Goal: Task Accomplishment & Management: Manage account settings

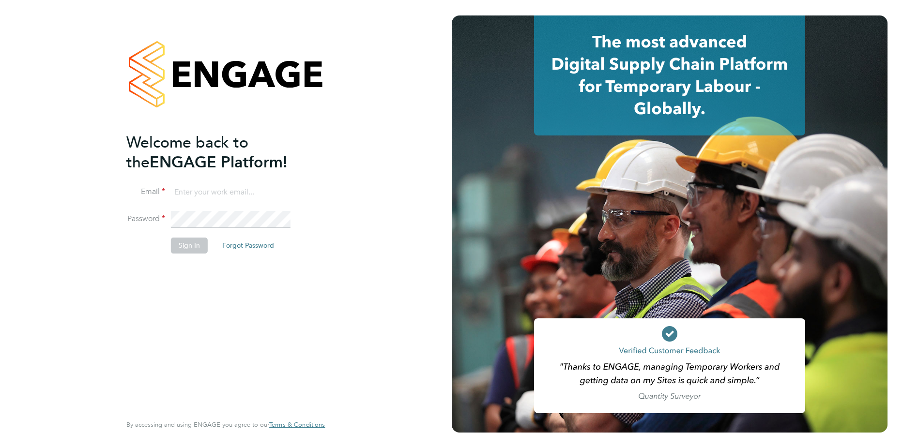
type input "mark.picco@gallifordtry.co.uk"
click at [185, 249] on button "Sign In" at bounding box center [189, 245] width 37 height 15
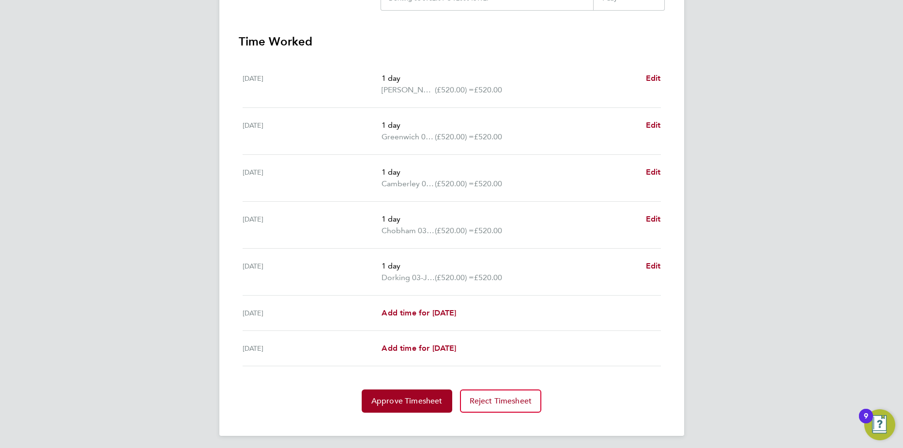
scroll to position [298, 0]
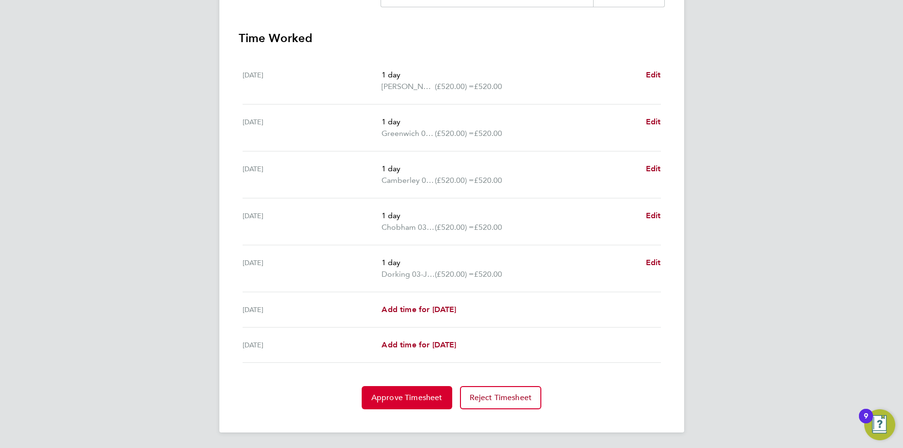
click at [408, 396] on span "Approve Timesheet" at bounding box center [406, 398] width 71 height 10
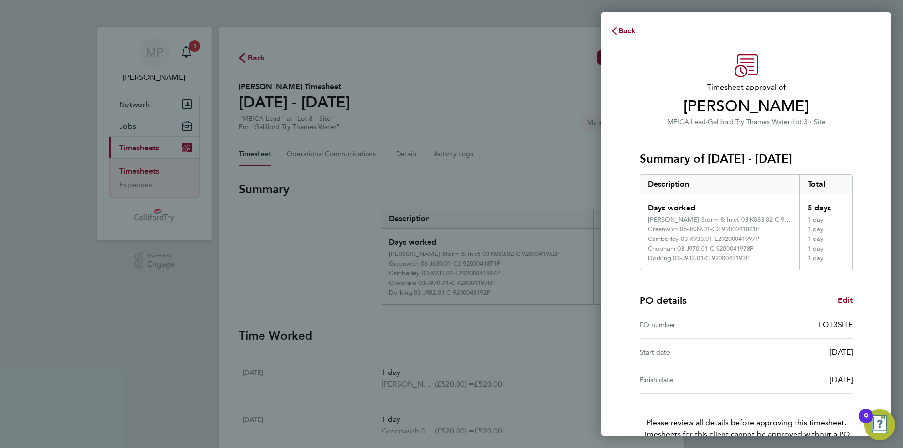
scroll to position [54, 0]
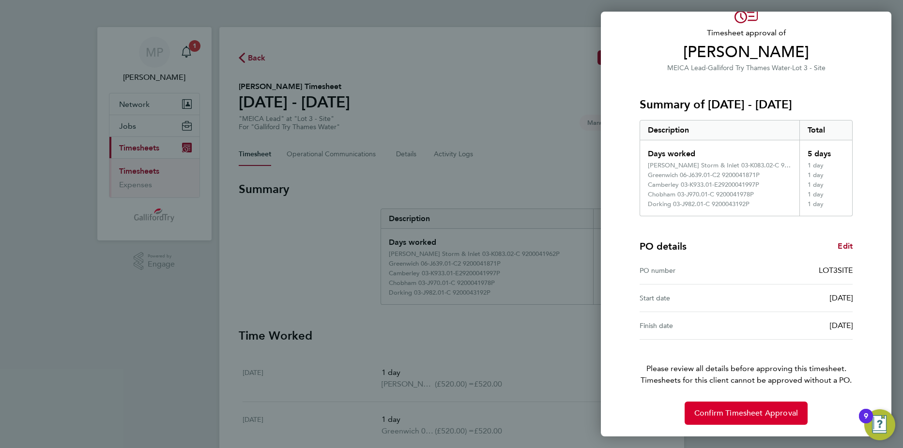
click at [739, 408] on button "Confirm Timesheet Approval" at bounding box center [746, 413] width 123 height 23
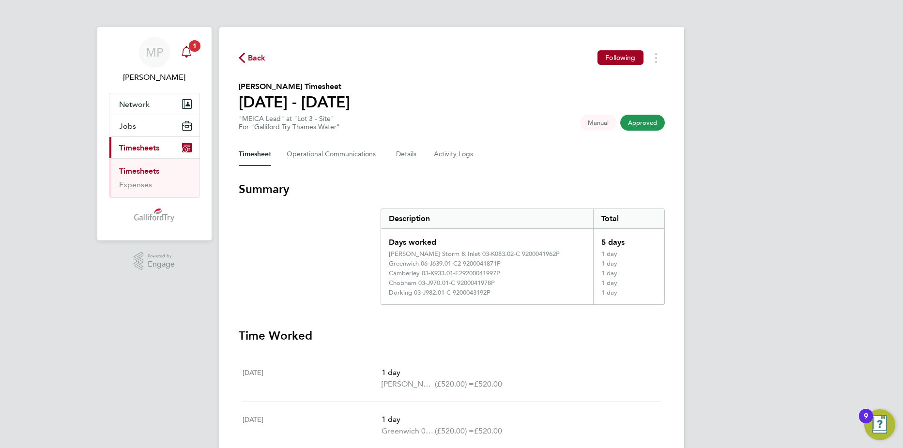
click at [190, 51] on icon "Main navigation" at bounding box center [187, 52] width 12 height 12
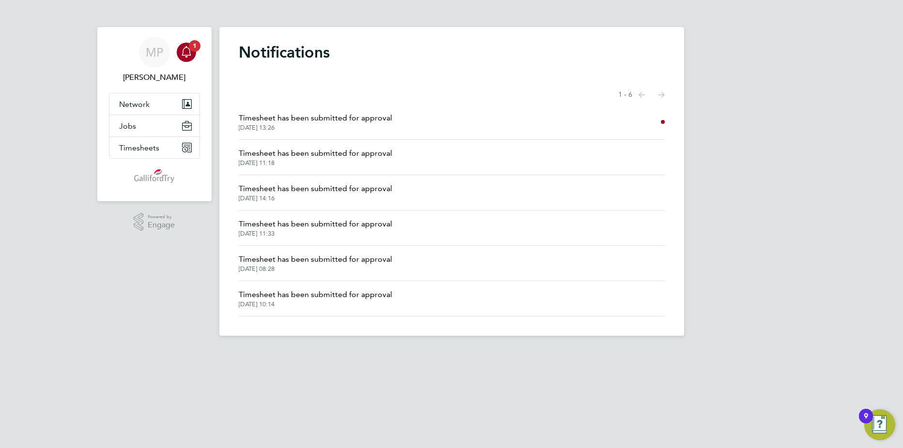
click at [358, 121] on span "Timesheet has been submitted for approval" at bounding box center [316, 118] width 154 height 12
